Goal: Task Accomplishment & Management: Manage account settings

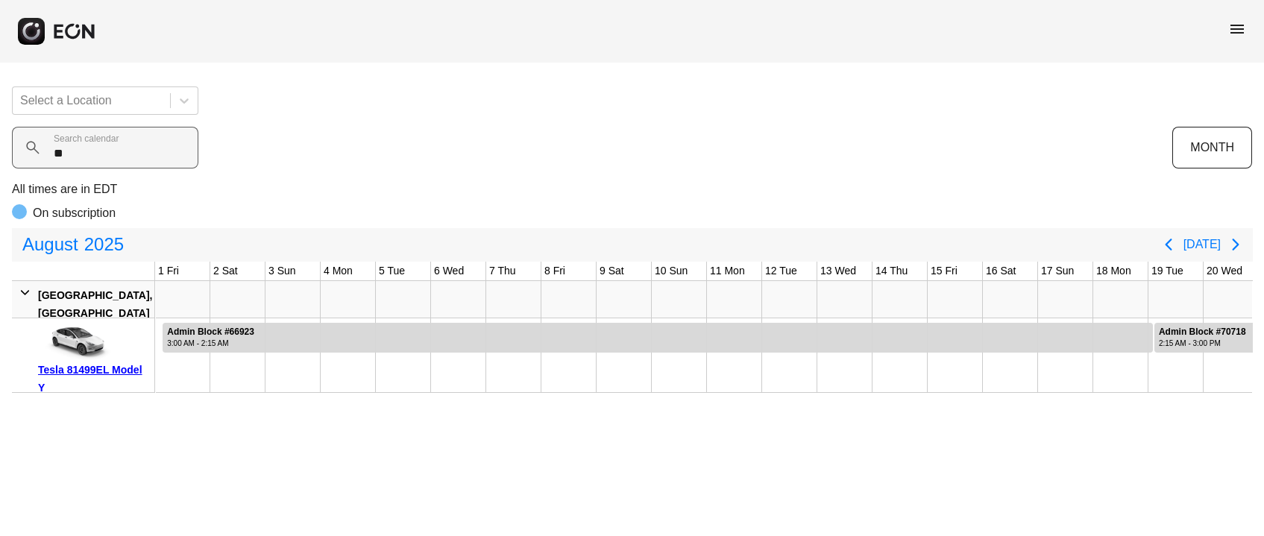
click at [27, 157] on calendar "**" at bounding box center [105, 148] width 186 height 42
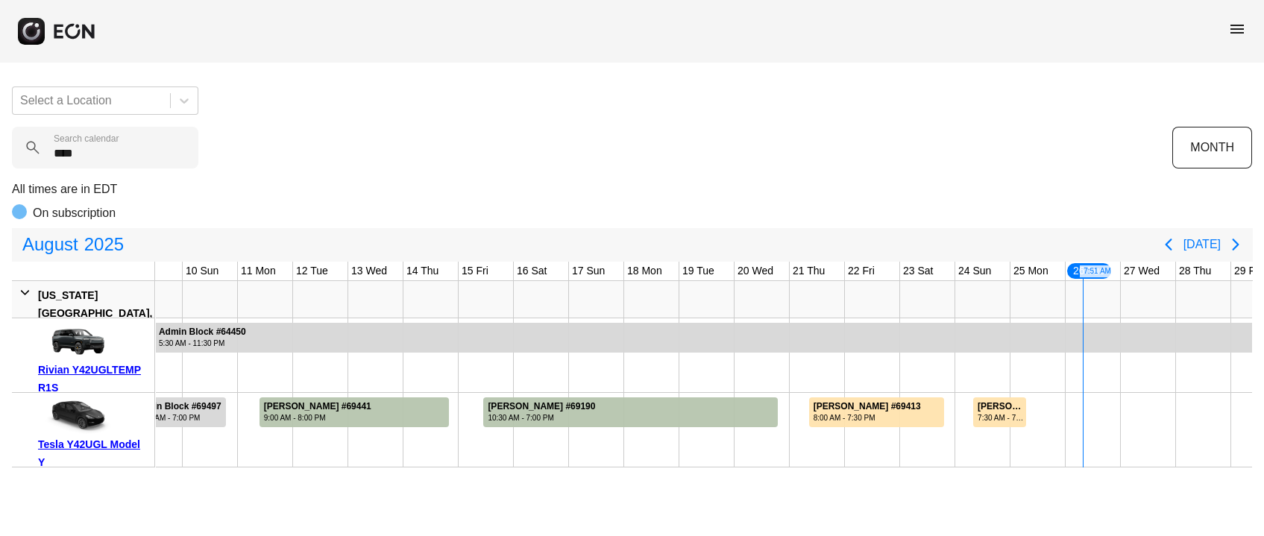
type calendar "****"
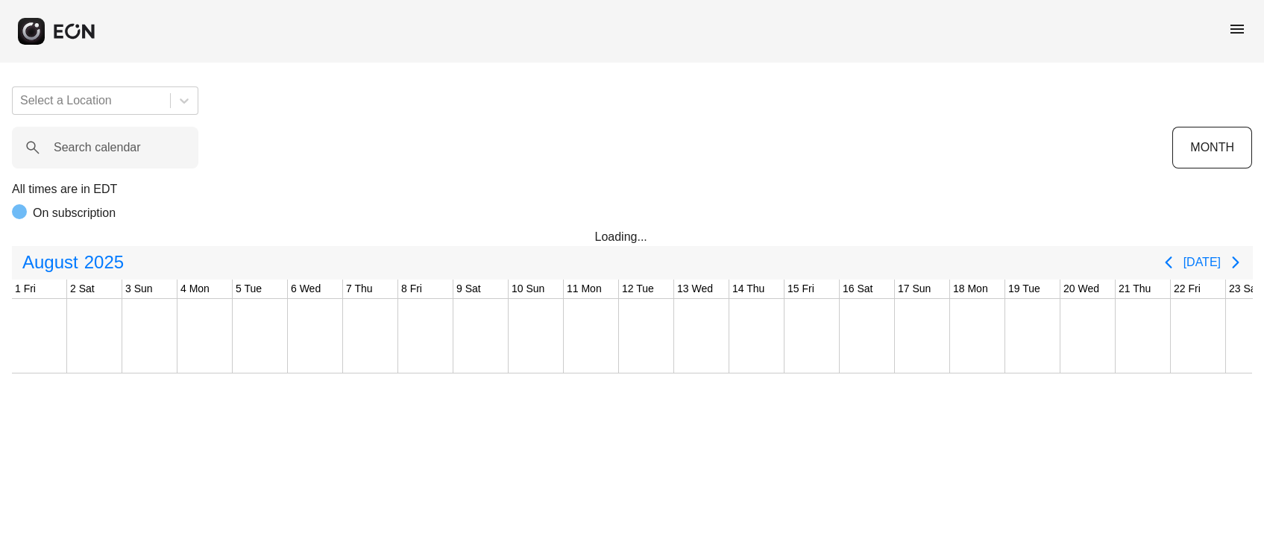
scroll to position [0, 469]
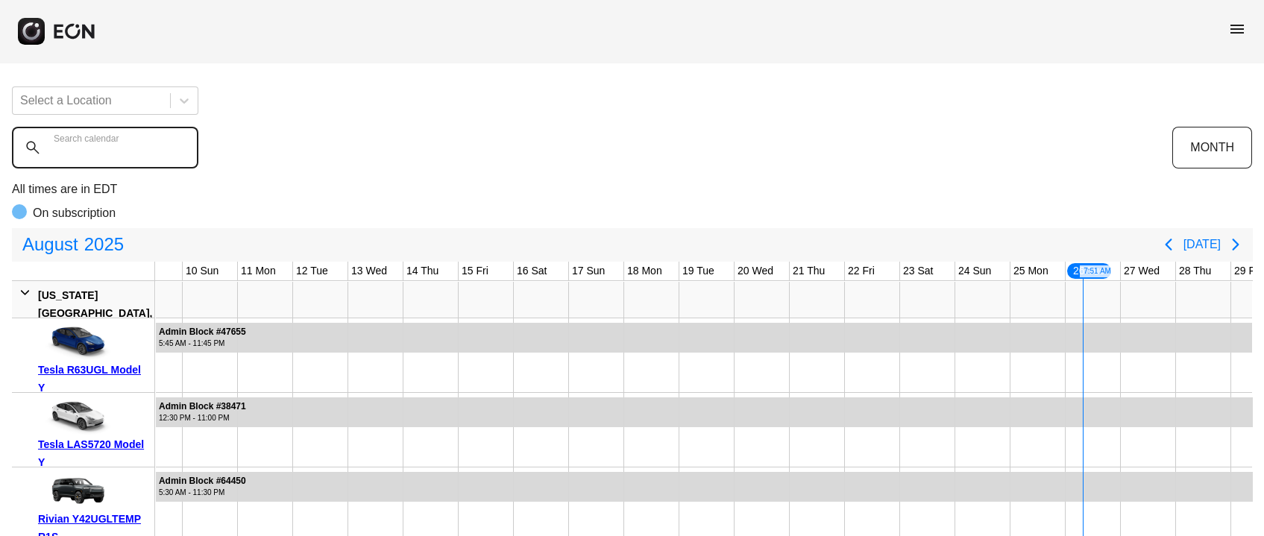
click at [123, 157] on calendar "Search calendar" at bounding box center [105, 148] width 186 height 42
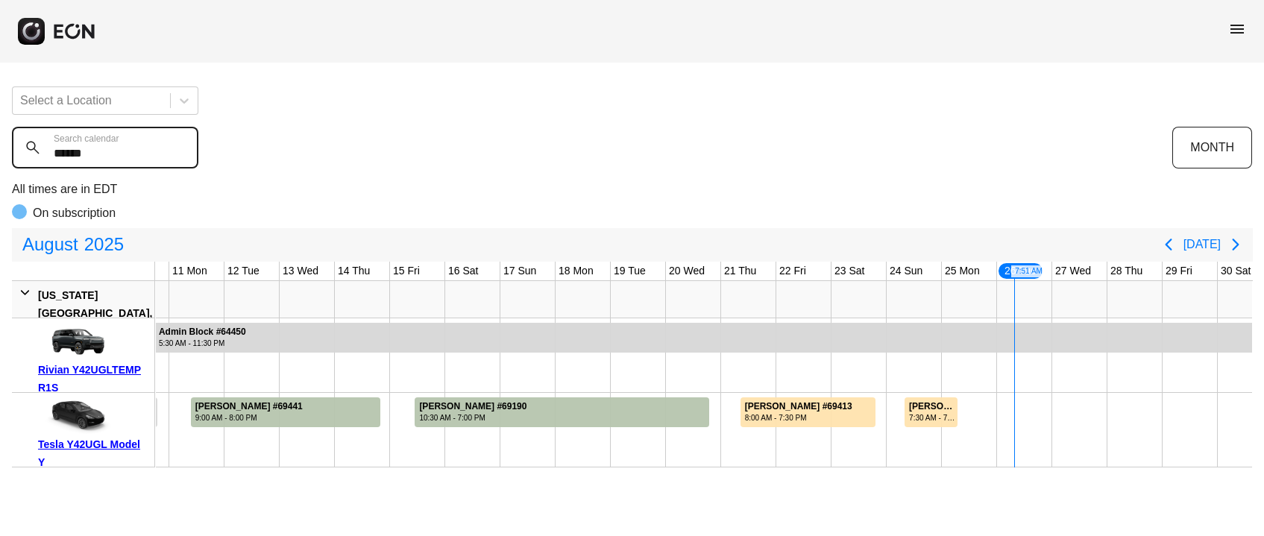
scroll to position [0, 612]
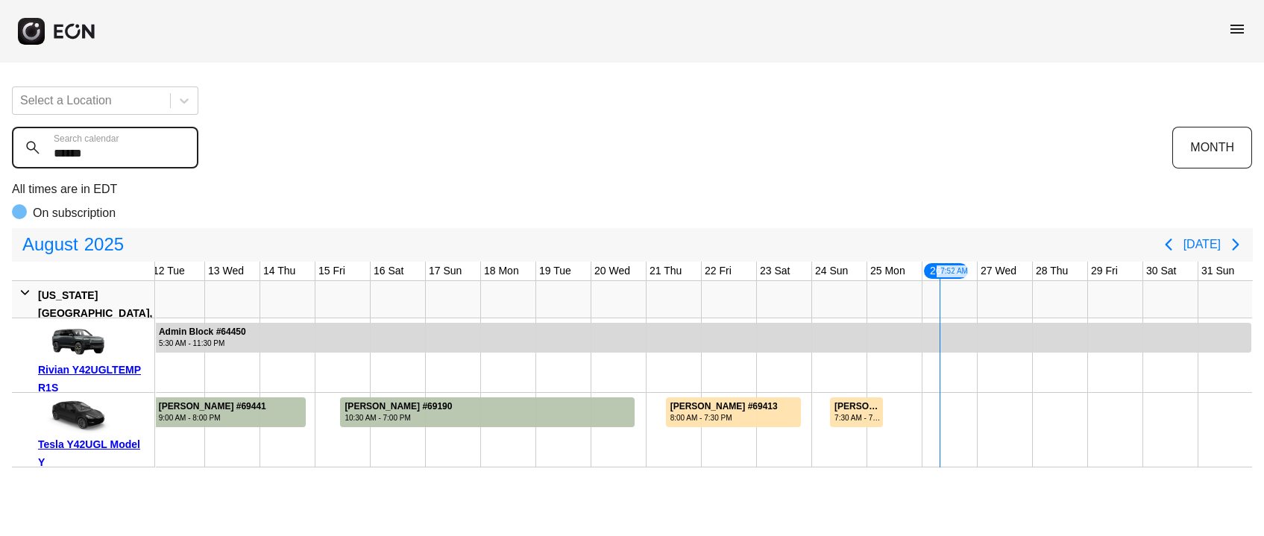
type calendar "******"
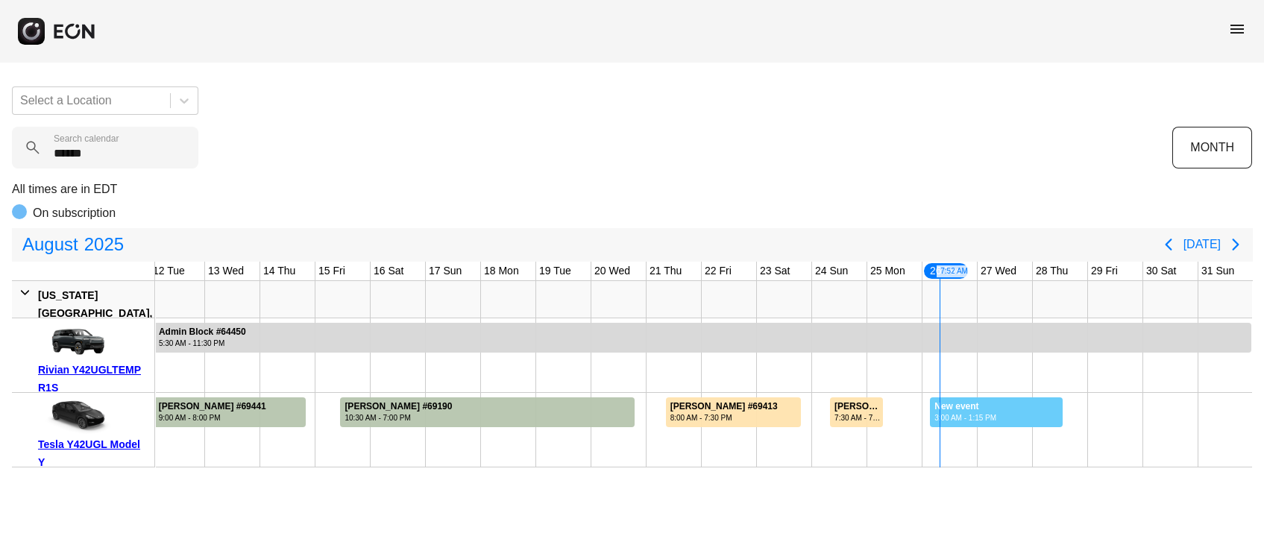
drag, startPoint x: 929, startPoint y: 412, endPoint x: 1062, endPoint y: 418, distance: 133.6
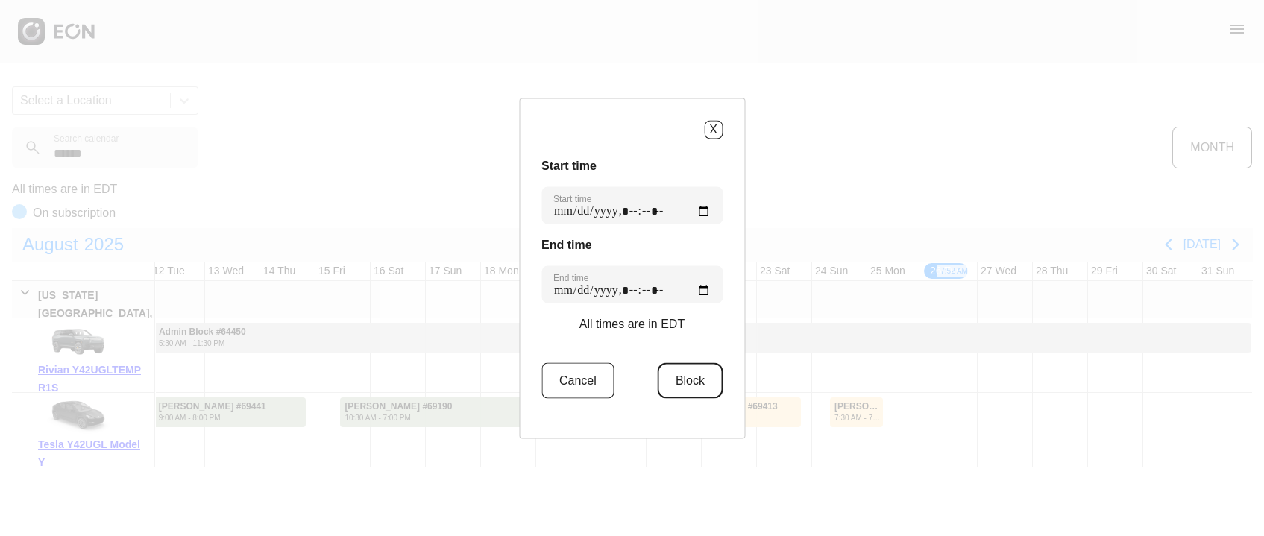
click at [700, 365] on button "Block" at bounding box center [690, 380] width 65 height 36
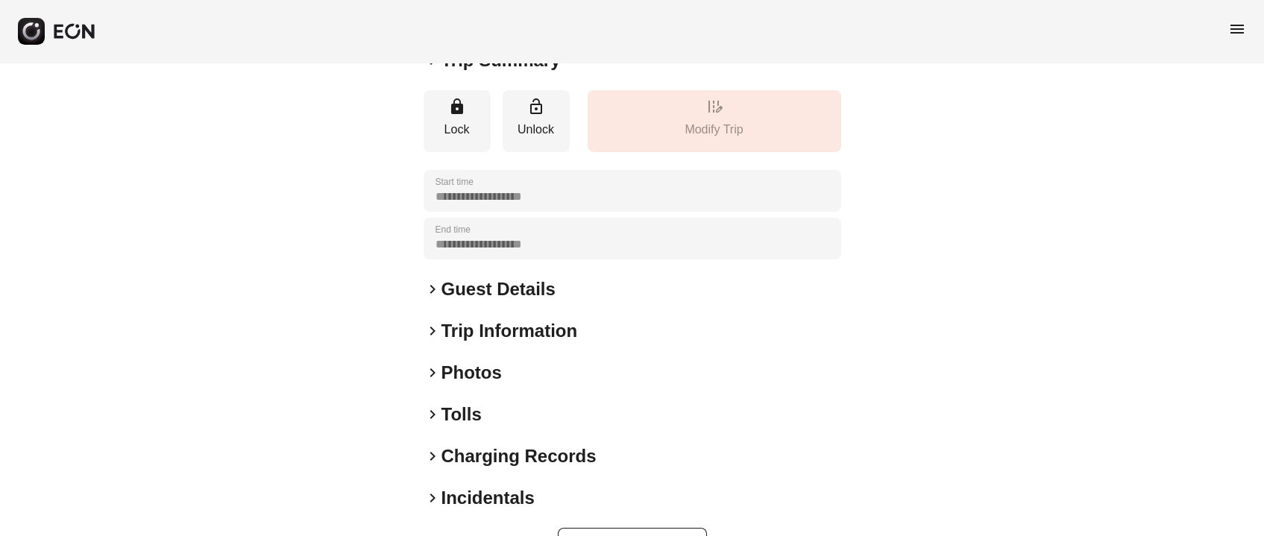
scroll to position [207, 0]
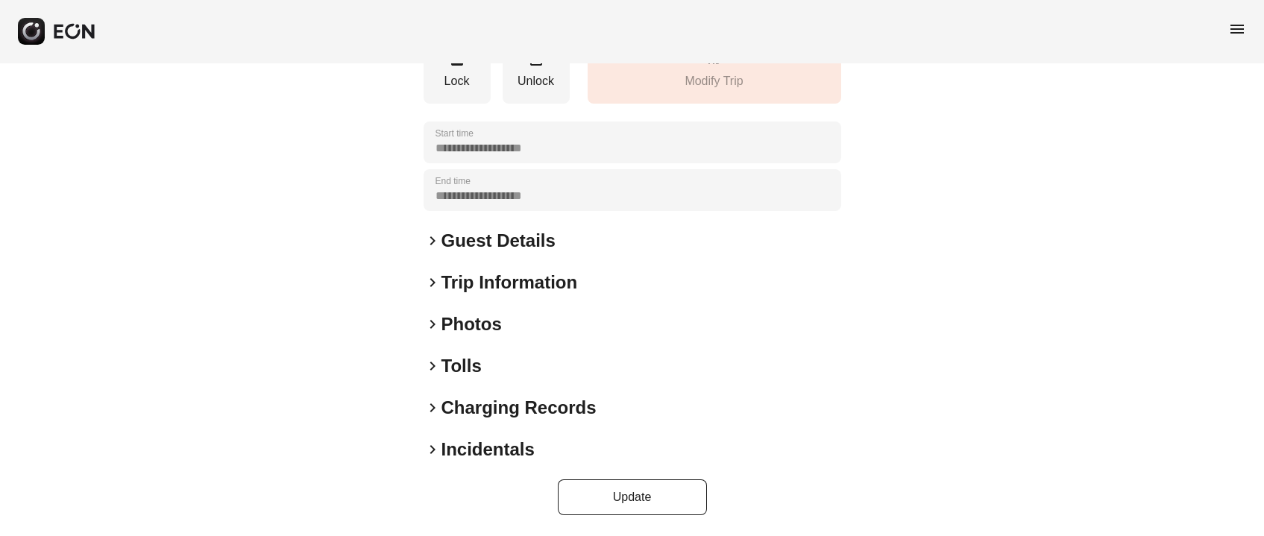
click at [464, 325] on h2 "Photos" at bounding box center [471, 324] width 60 height 24
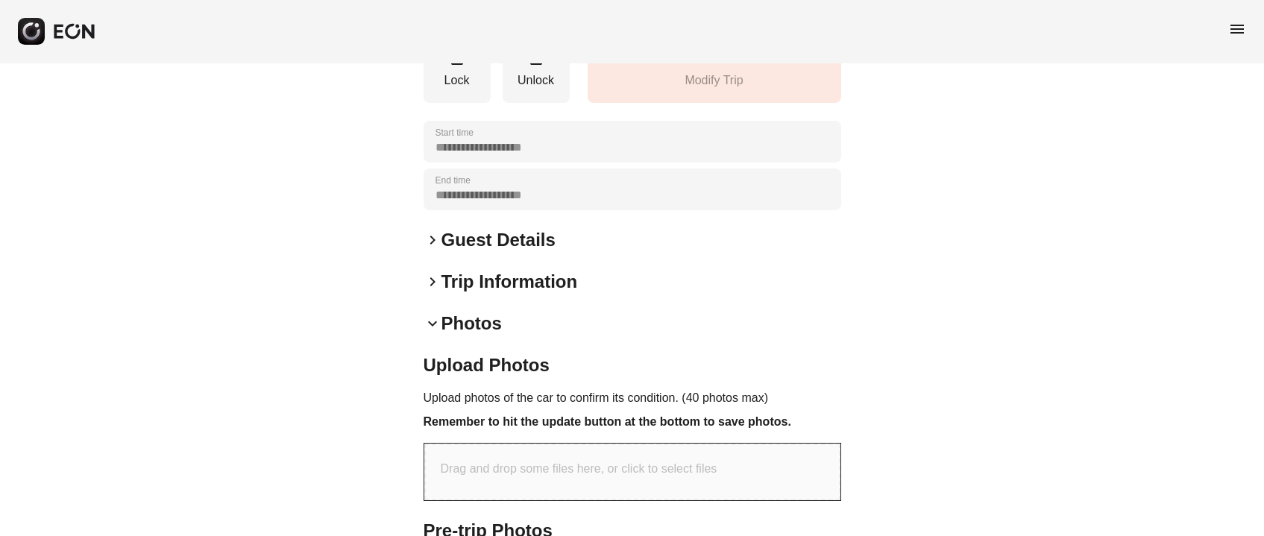
scroll to position [0, 0]
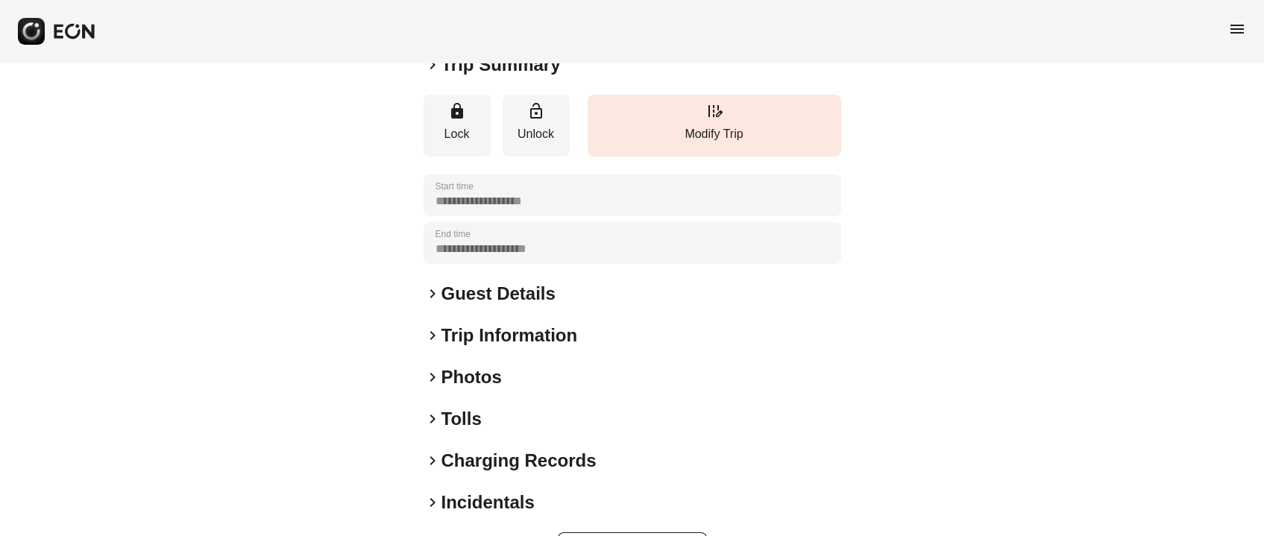
scroll to position [207, 0]
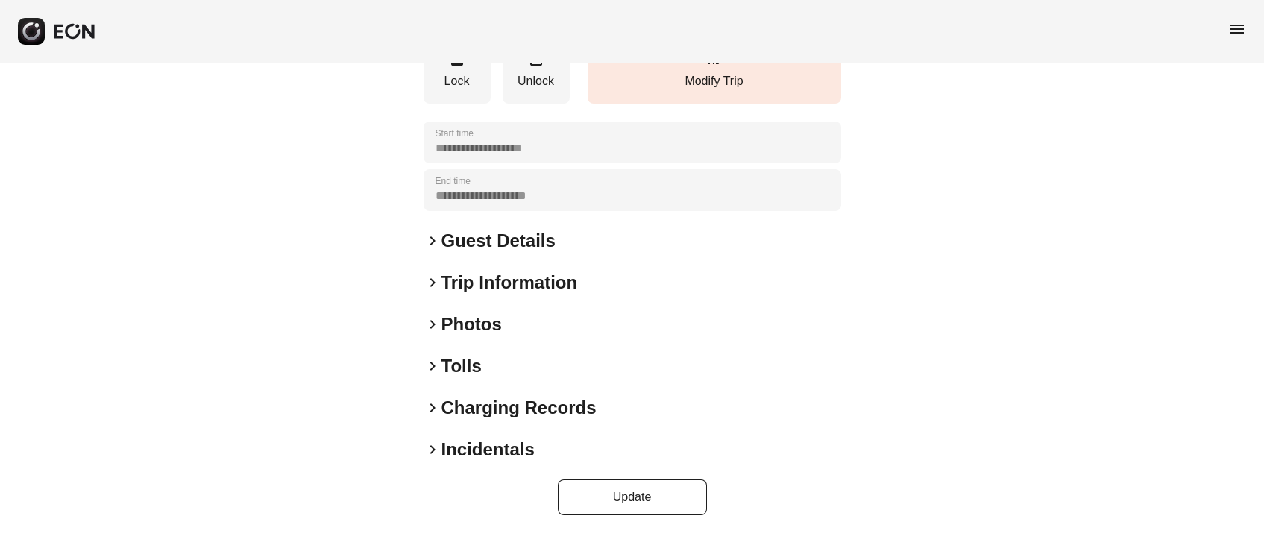
click at [461, 326] on h2 "Photos" at bounding box center [471, 324] width 60 height 24
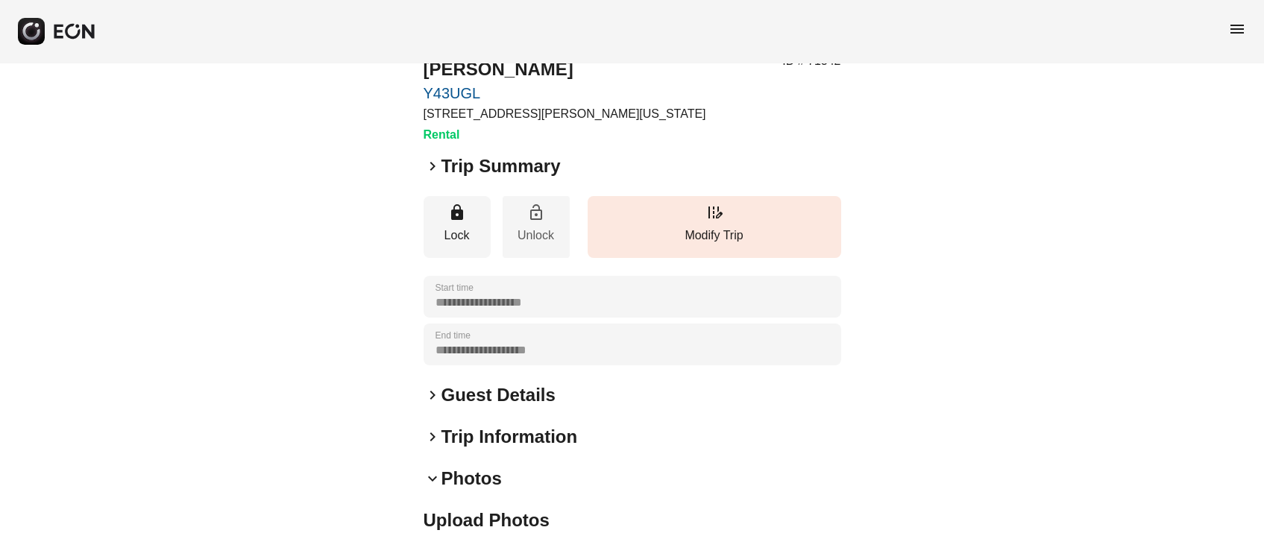
scroll to position [0, 0]
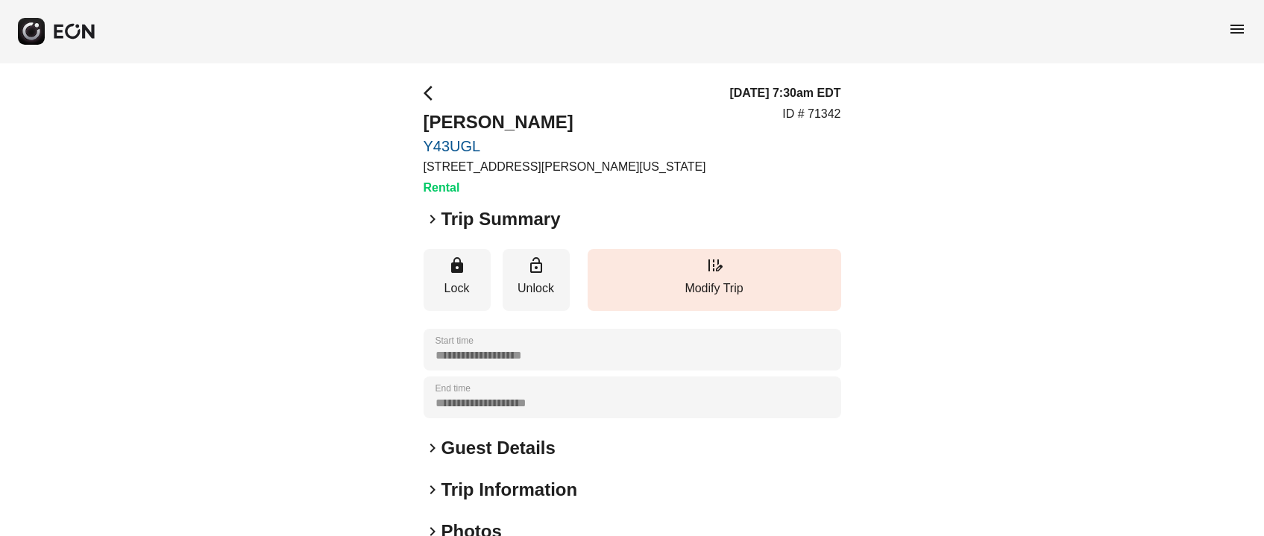
scroll to position [207, 0]
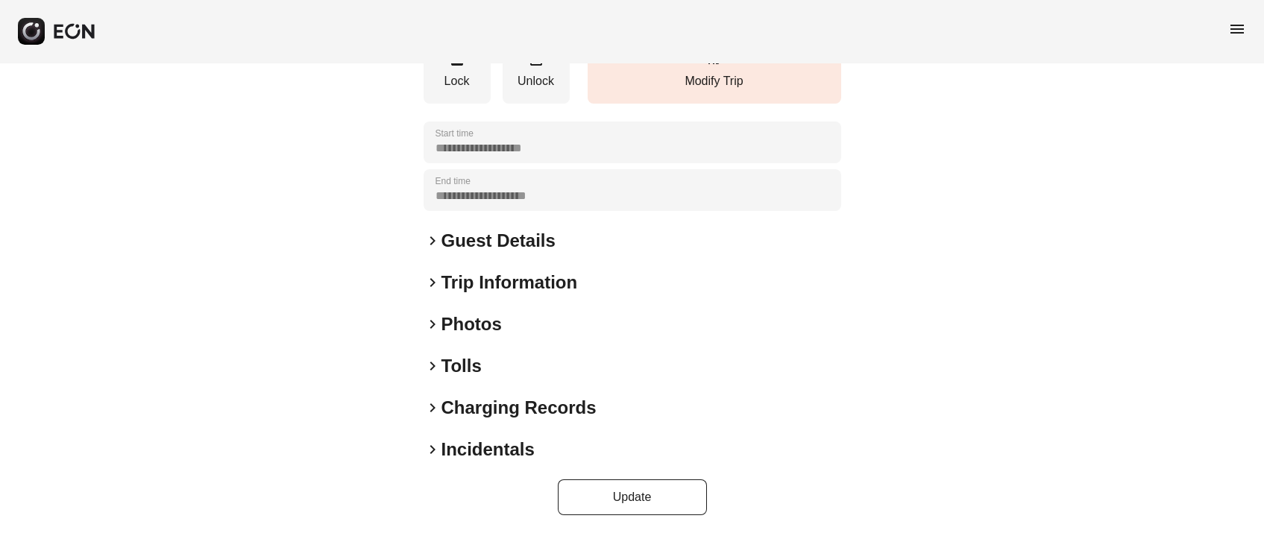
click at [458, 314] on h2 "Photos" at bounding box center [471, 324] width 60 height 24
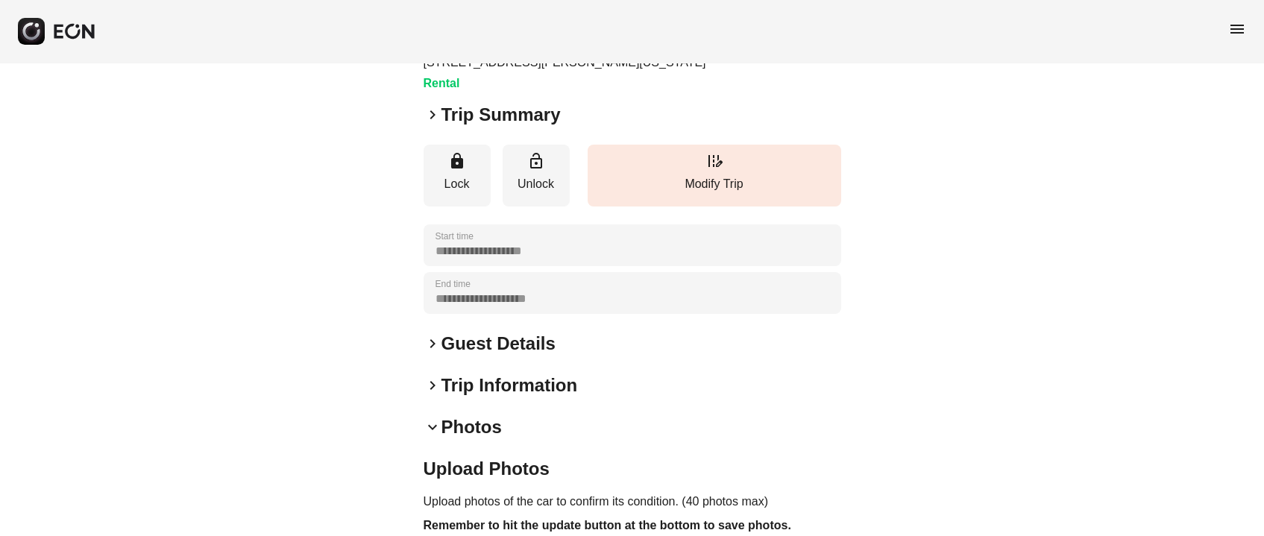
scroll to position [0, 0]
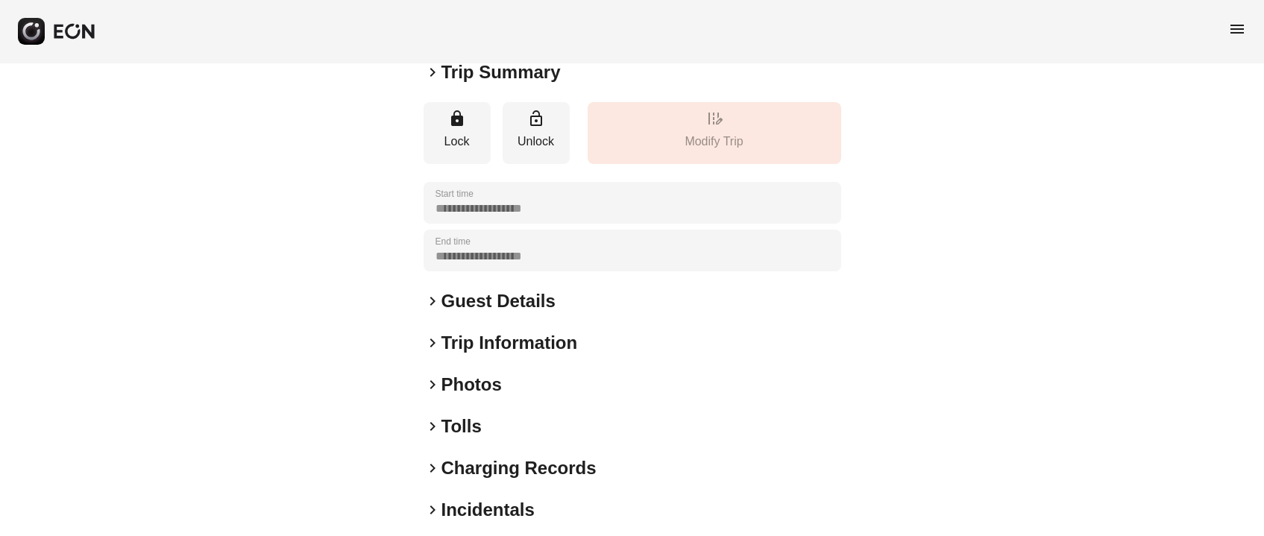
scroll to position [207, 0]
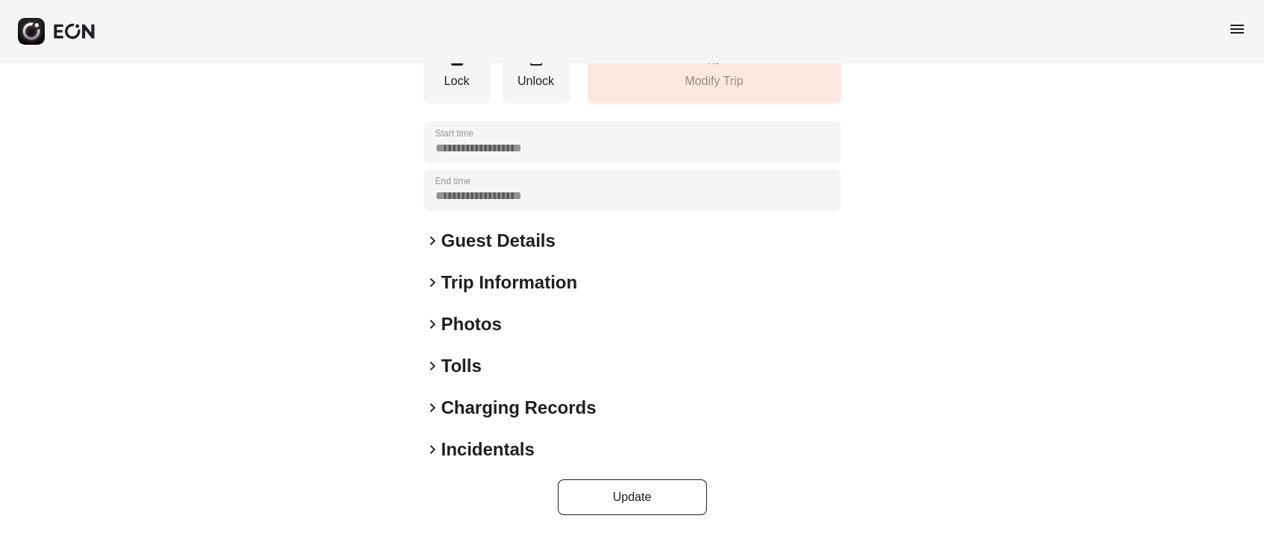
click at [484, 324] on h2 "Photos" at bounding box center [471, 324] width 60 height 24
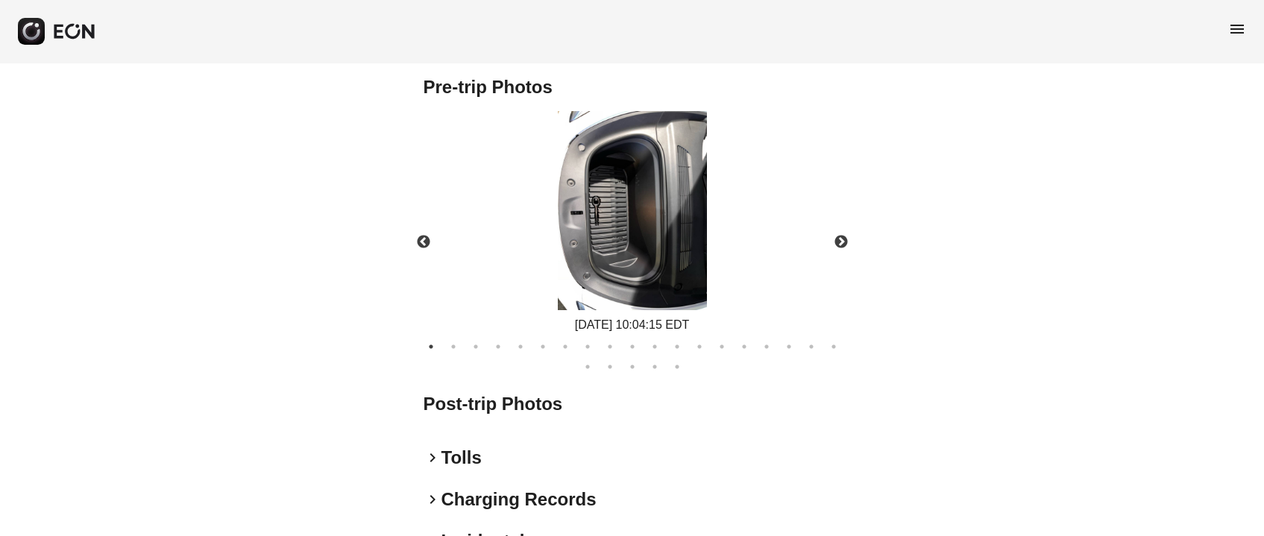
scroll to position [743, 0]
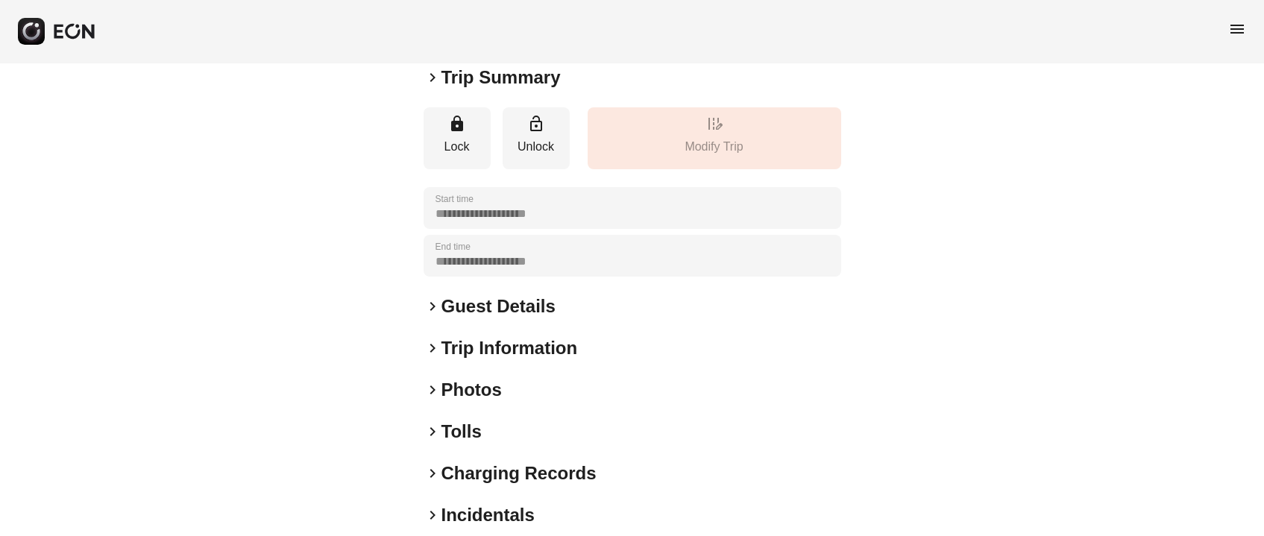
scroll to position [207, 0]
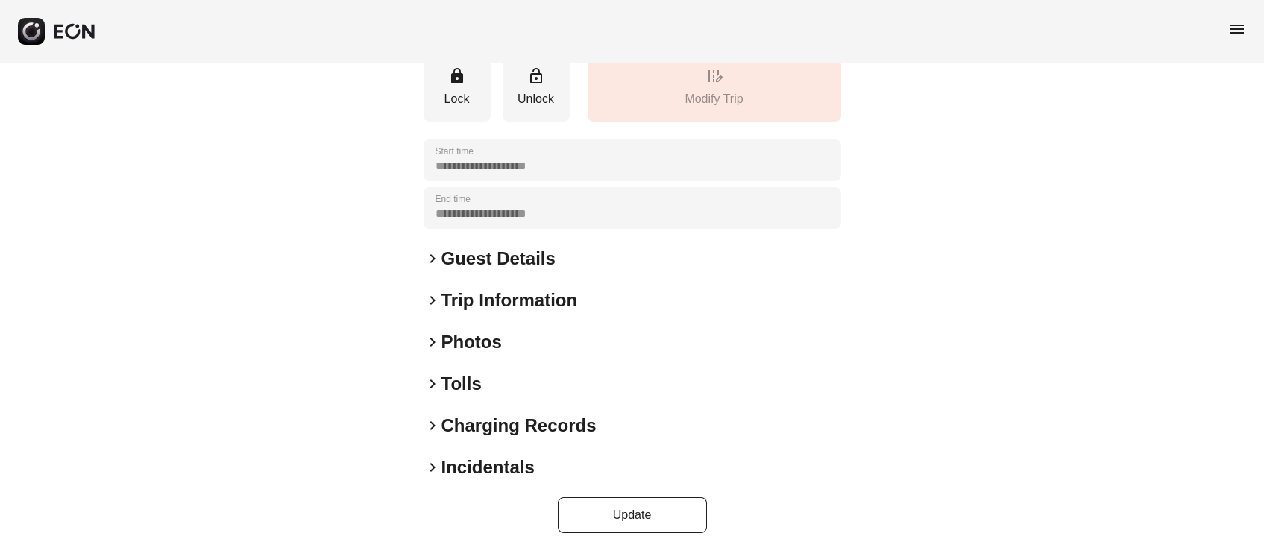
click at [473, 330] on h2 "Photos" at bounding box center [471, 342] width 60 height 24
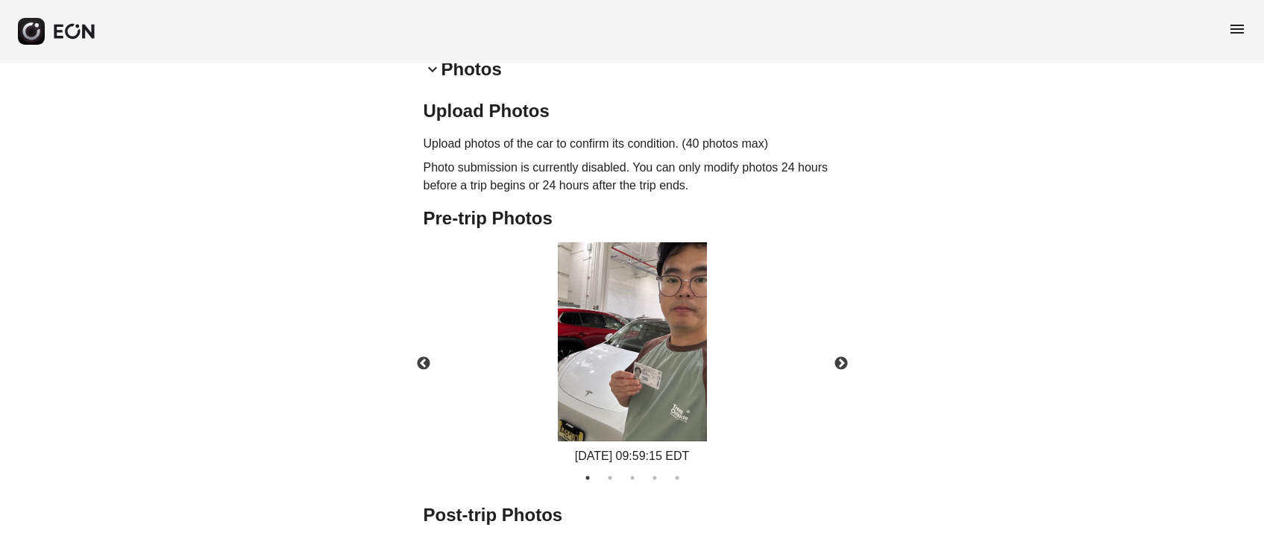
scroll to position [510, 0]
